Goal: Task Accomplishment & Management: Use online tool/utility

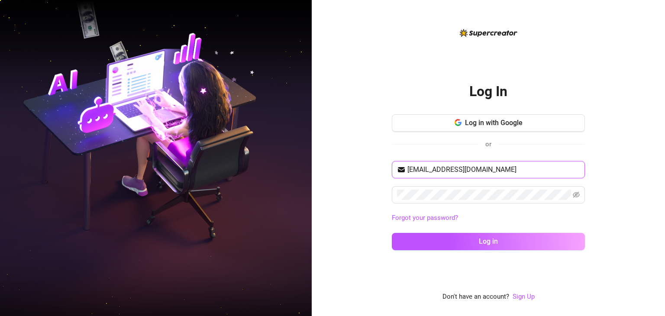
click at [451, 172] on input "[EMAIL_ADDRESS][DOMAIN_NAME]" at bounding box center [494, 170] width 172 height 10
click at [422, 176] on span "[EMAIL_ADDRESS][DOMAIN_NAME]" at bounding box center [488, 169] width 193 height 17
click at [423, 174] on input "[EMAIL_ADDRESS][DOMAIN_NAME]" at bounding box center [494, 170] width 172 height 10
click at [423, 174] on input "raulimd.97@gmail.com" at bounding box center [494, 170] width 172 height 10
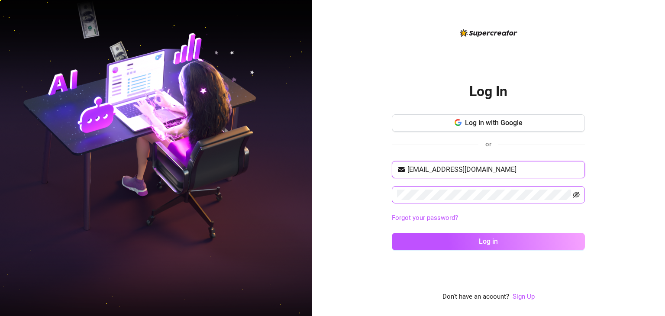
click at [578, 195] on icon "eye-invisible" at bounding box center [576, 194] width 7 height 7
type input "truladecalabozo@gmail.com"
click at [579, 195] on icon "eye" at bounding box center [576, 194] width 7 height 7
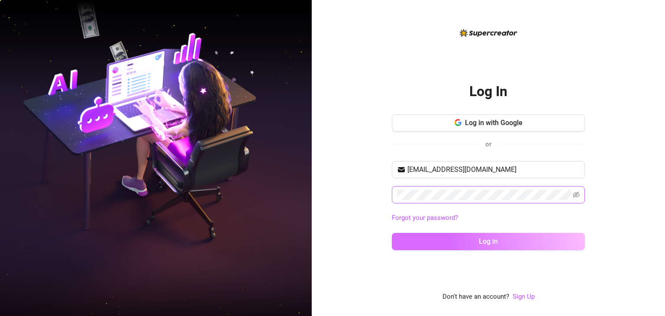
click at [500, 243] on button "Log in" at bounding box center [488, 241] width 193 height 17
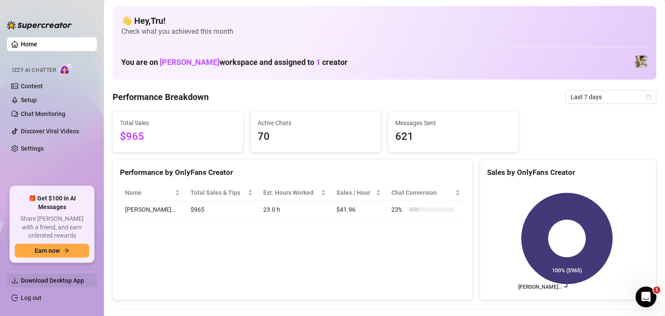
click at [69, 279] on span "Download Desktop App" at bounding box center [52, 280] width 63 height 7
